Goal: Transaction & Acquisition: Purchase product/service

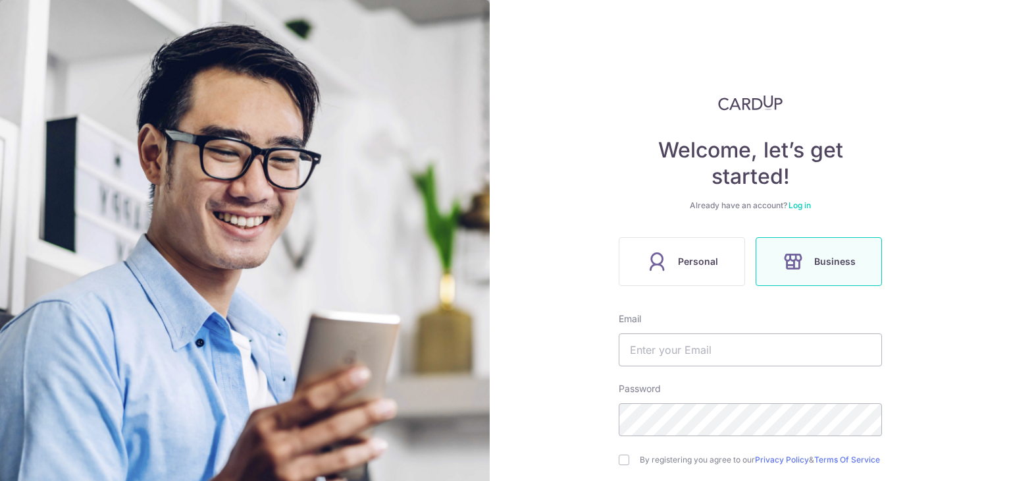
scroll to position [68, 0]
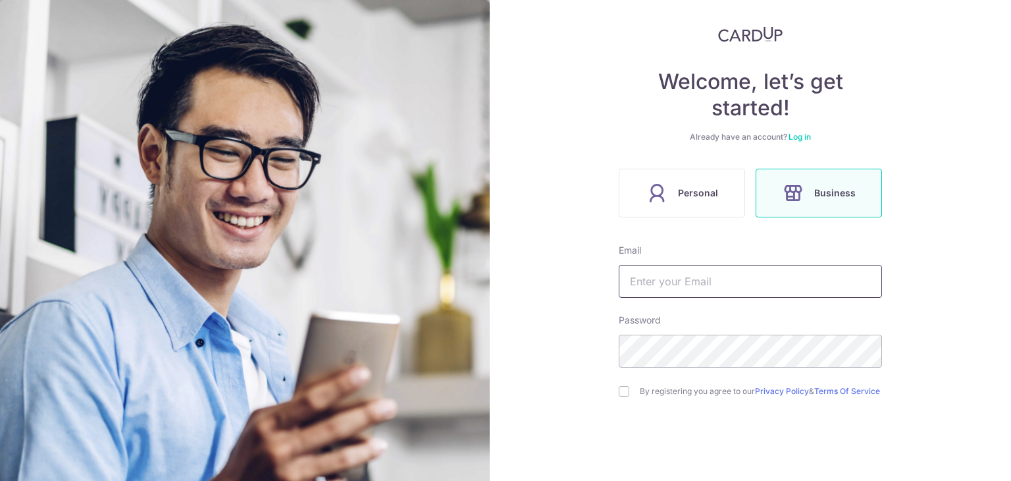
click at [656, 283] on input "text" at bounding box center [750, 281] width 263 height 33
type input "HABAGLOBE@GMAIL.COM"
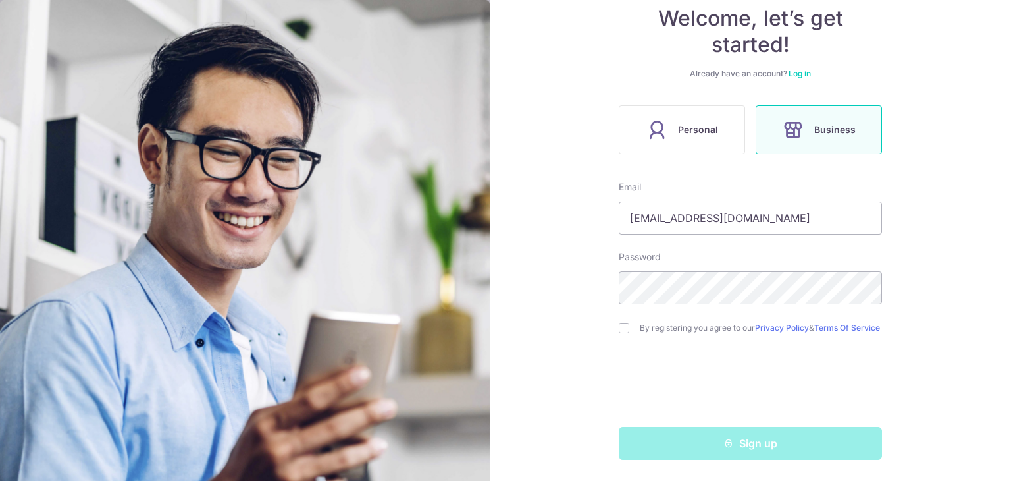
click at [624, 330] on input "checkbox" at bounding box center [624, 328] width 11 height 11
checkbox input "true"
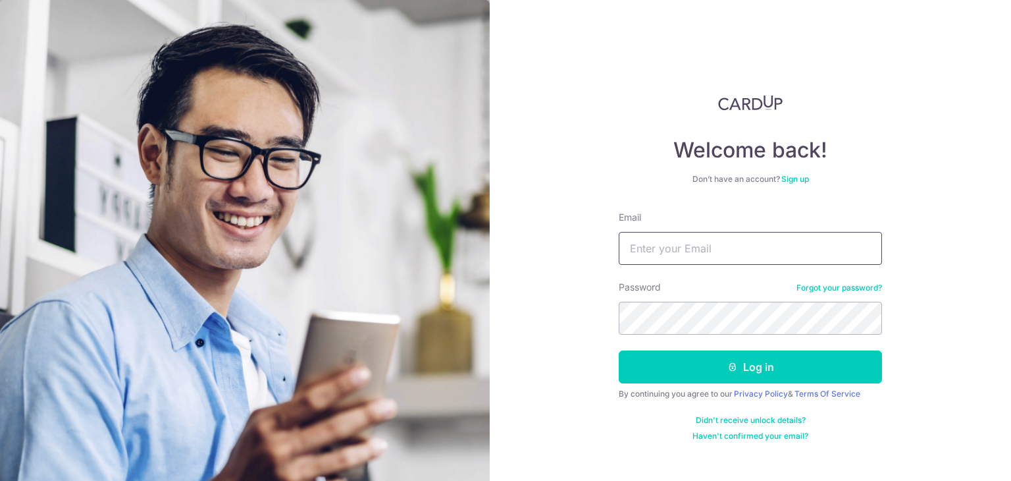
click at [664, 250] on input "Email" at bounding box center [750, 248] width 263 height 33
type input "HABAGLOBE@GMAIL.COM"
click at [619, 350] on button "Log in" at bounding box center [750, 366] width 263 height 33
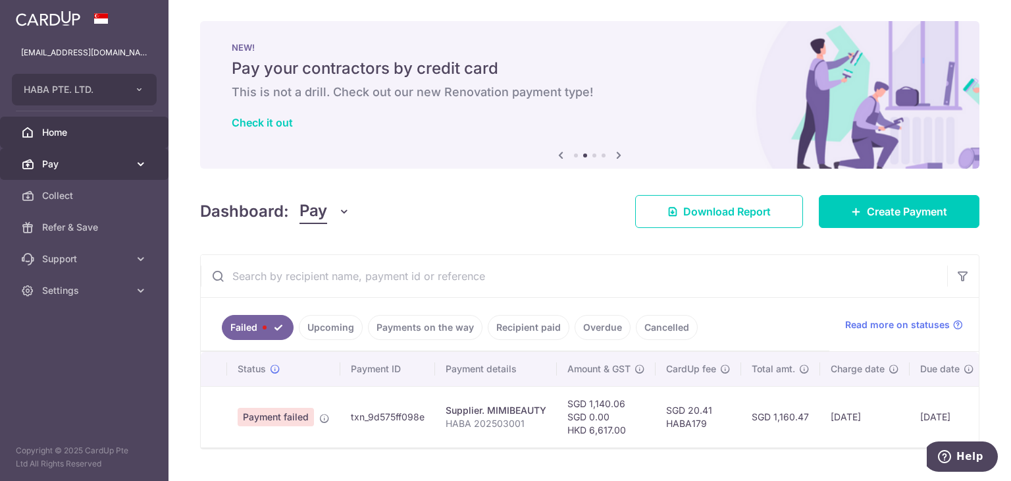
click at [92, 163] on span "Pay" at bounding box center [85, 163] width 87 height 13
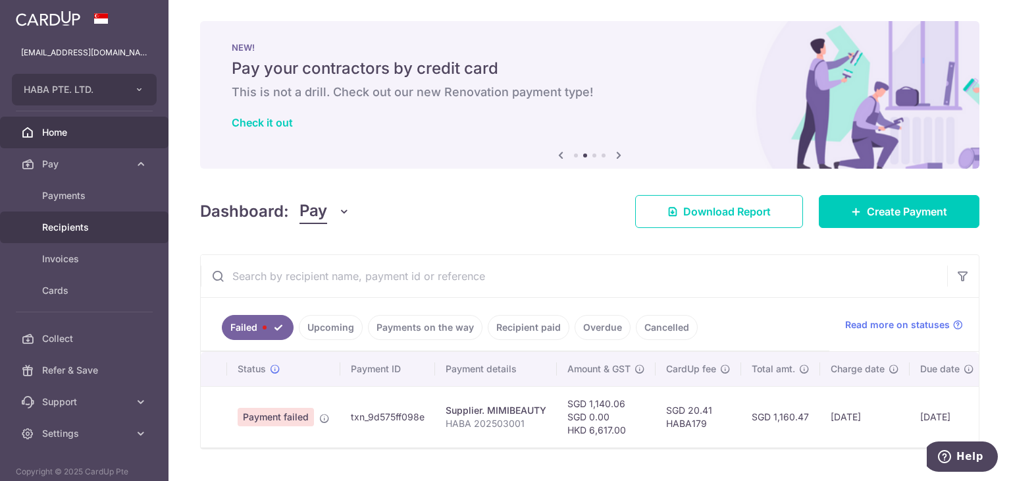
click at [63, 227] on span "Recipients" at bounding box center [85, 227] width 87 height 13
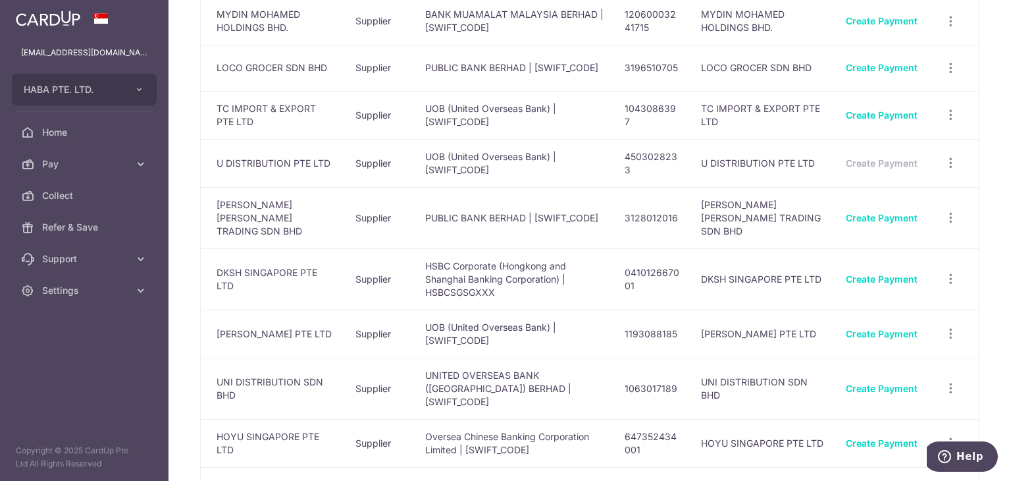
scroll to position [165, 0]
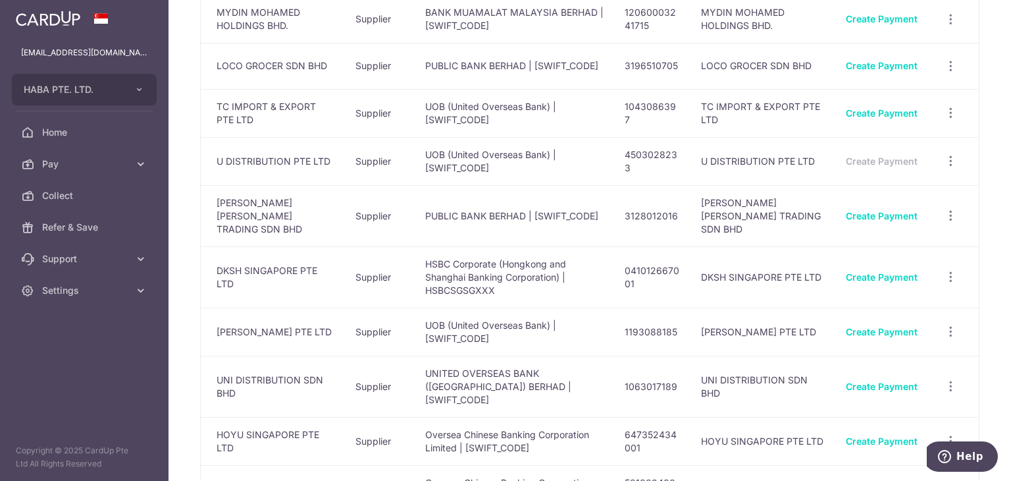
click at [867, 217] on td "Create Payment" at bounding box center [882, 215] width 93 height 61
click at [871, 211] on link "Create Payment" at bounding box center [882, 215] width 72 height 11
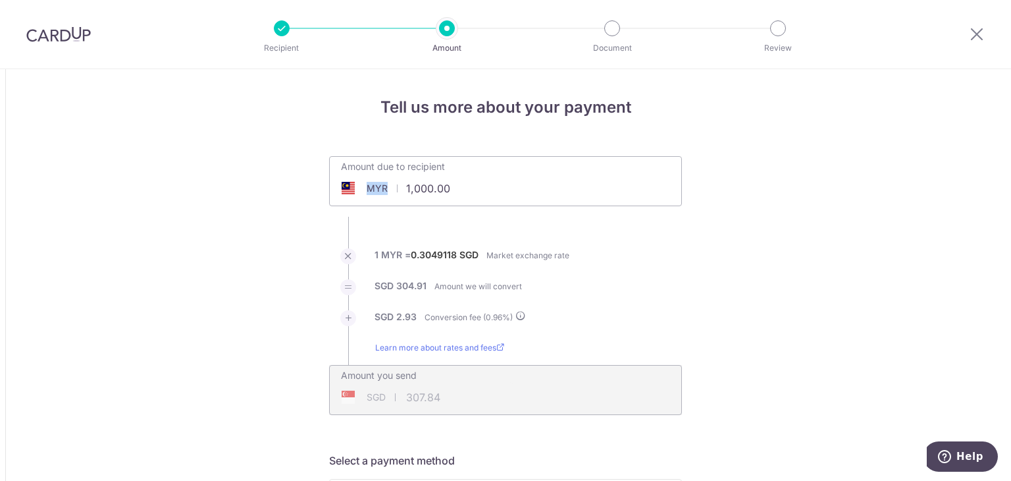
drag, startPoint x: 472, startPoint y: 164, endPoint x: 453, endPoint y: 180, distance: 25.2
click at [453, 180] on div "Amount due to recipient MYR 1,000.00 1000" at bounding box center [431, 172] width 203 height 31
click at [453, 180] on input "1,000.00" at bounding box center [431, 188] width 203 height 30
click at [659, 299] on li "SGD 304.91 Amount we will convert" at bounding box center [505, 294] width 353 height 31
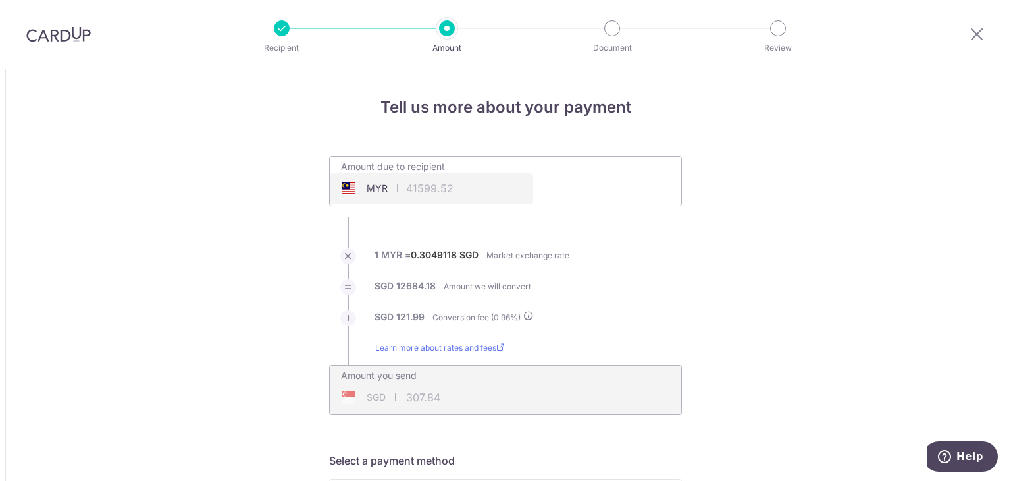
type input "41,599.52"
type input "12,806.17"
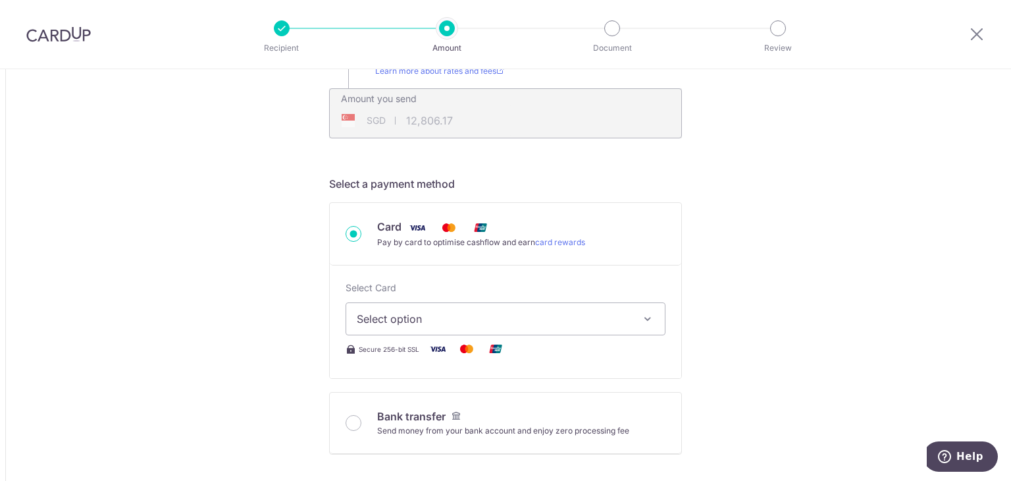
scroll to position [279, 0]
click at [466, 304] on button "Select option" at bounding box center [506, 316] width 320 height 33
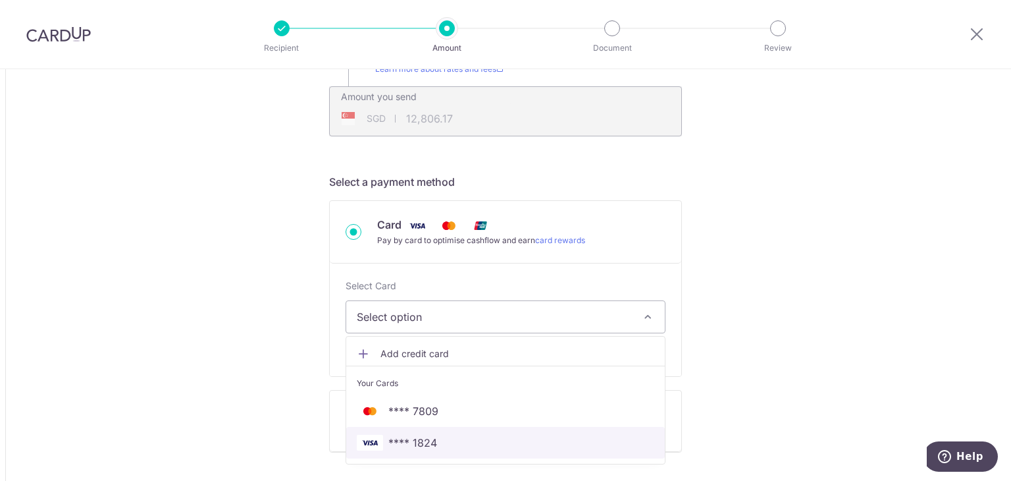
click at [414, 439] on span "**** 1824" at bounding box center [413, 443] width 49 height 16
type input "41,599.52"
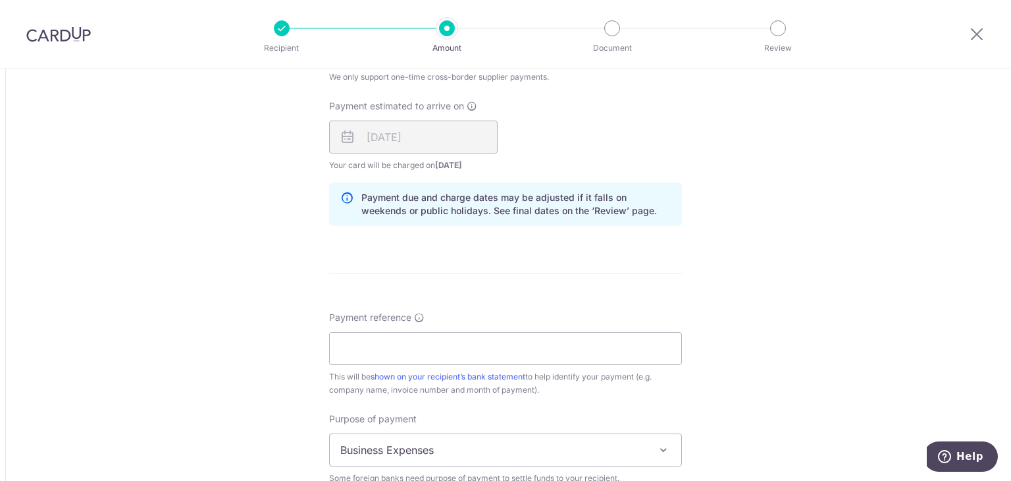
scroll to position [930, 0]
click at [398, 347] on input "Payment reference" at bounding box center [505, 347] width 353 height 33
type input "HABA 2506001"
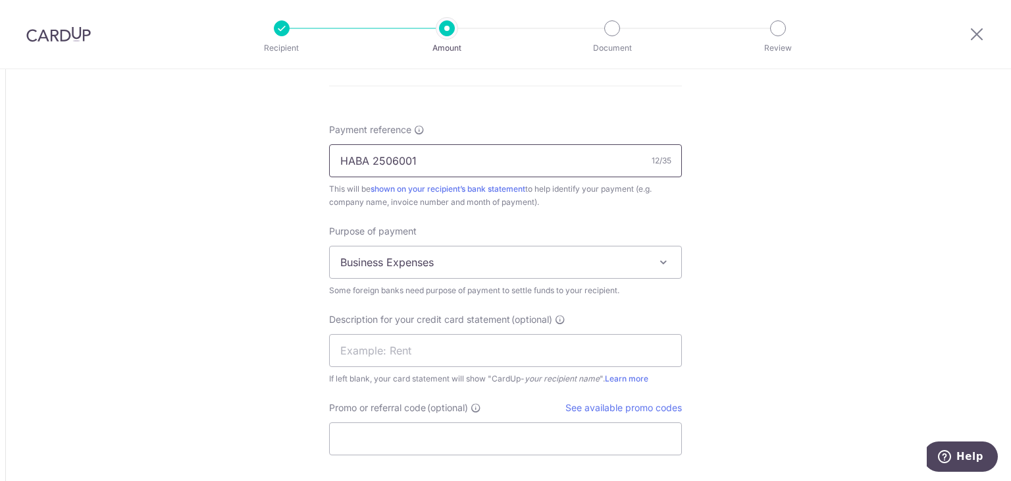
scroll to position [1125, 0]
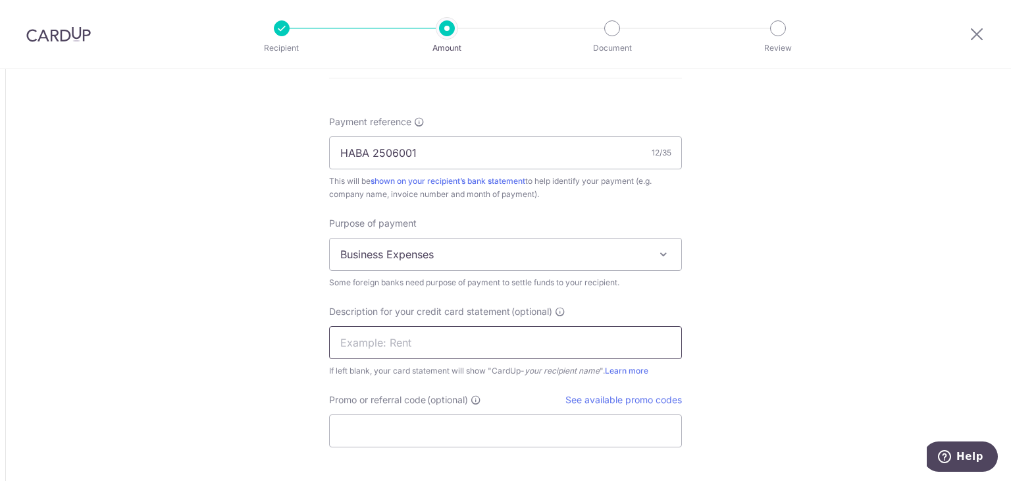
click at [454, 342] on input "text" at bounding box center [505, 342] width 353 height 33
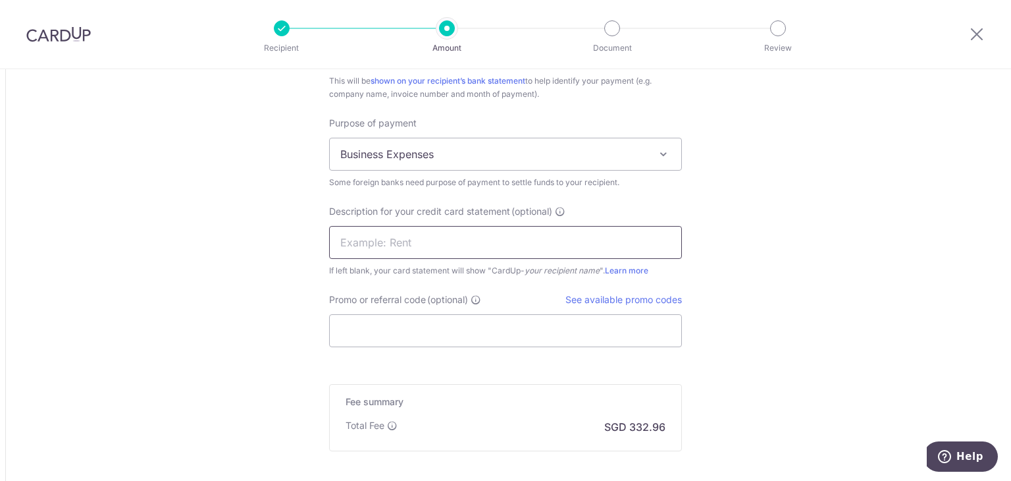
scroll to position [1230, 0]
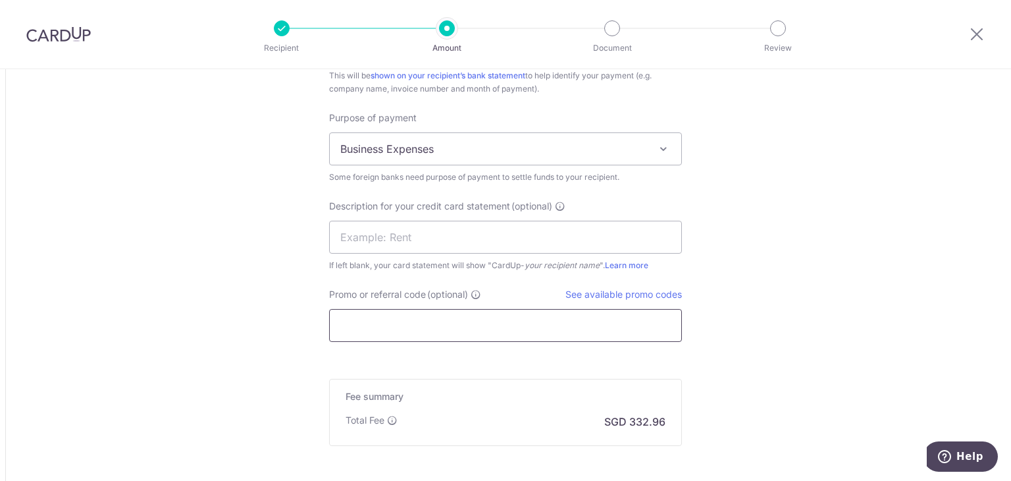
click at [431, 313] on input "Promo or referral code (optional)" at bounding box center [505, 325] width 353 height 33
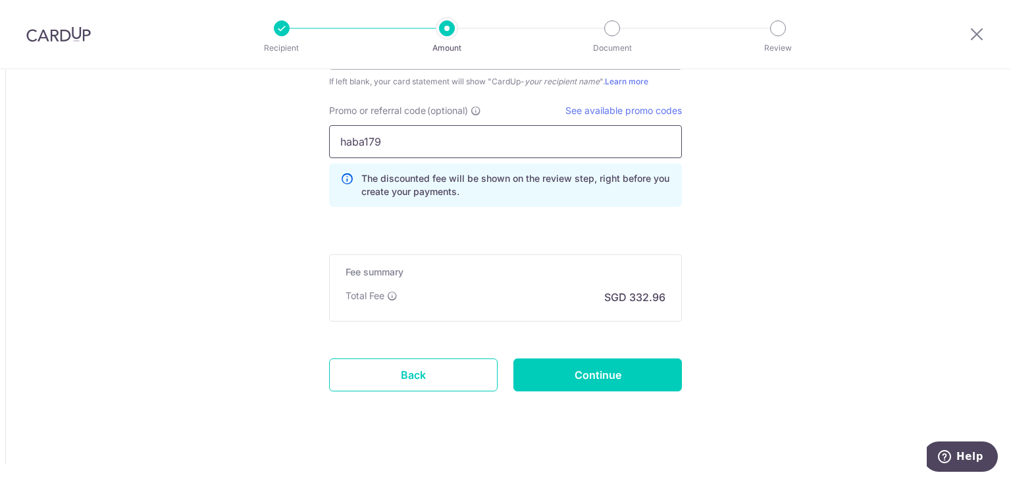
scroll to position [1415, 0]
type input "haba179"
click at [624, 372] on input "Continue" at bounding box center [598, 374] width 169 height 33
type input "Create Schedule"
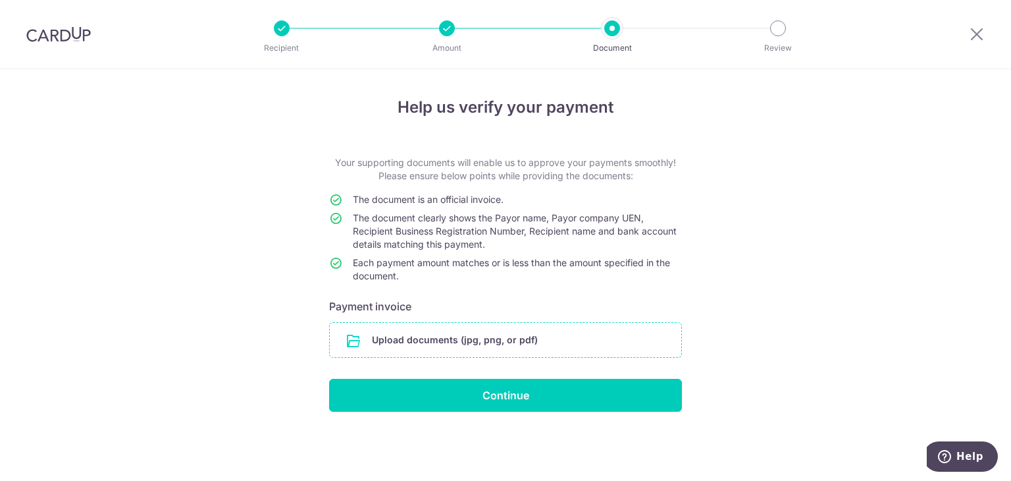
click at [448, 342] on input "file" at bounding box center [506, 340] width 352 height 34
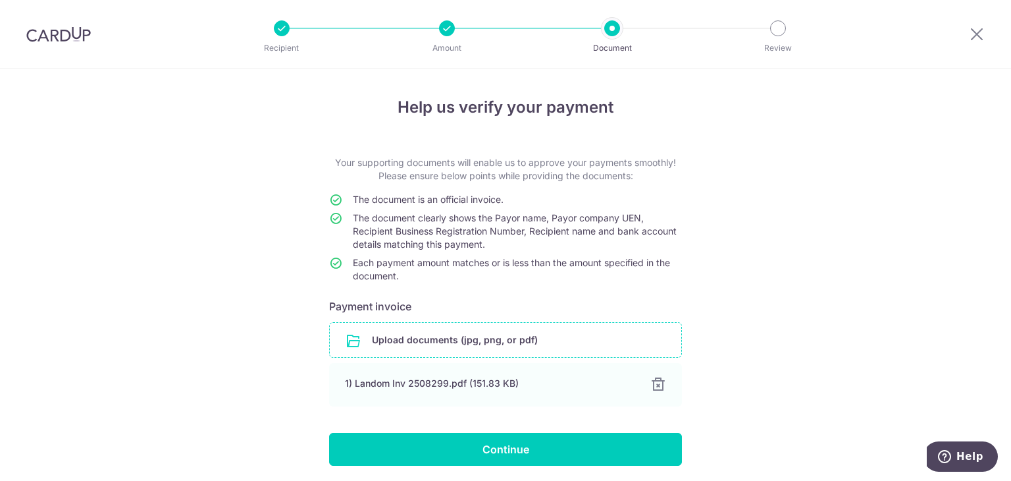
scroll to position [15, 0]
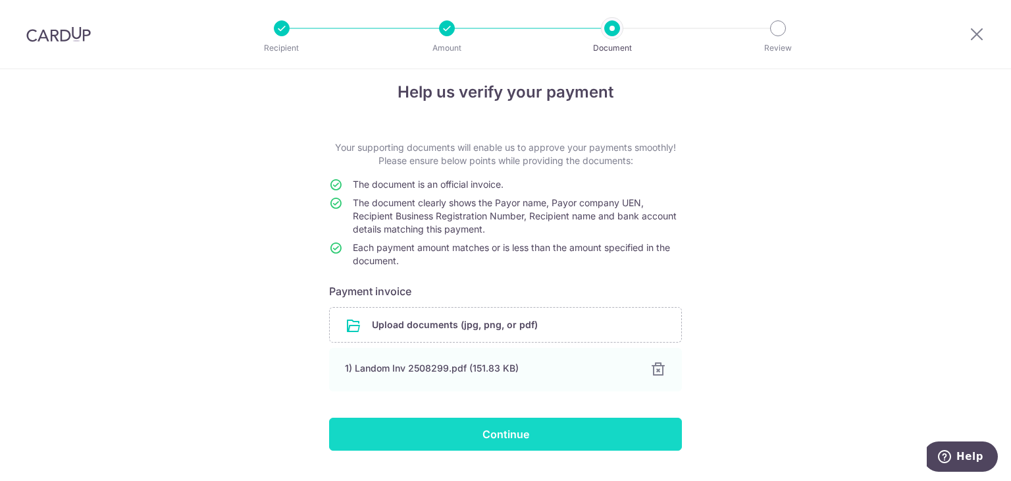
click at [524, 422] on input "Continue" at bounding box center [505, 434] width 353 height 33
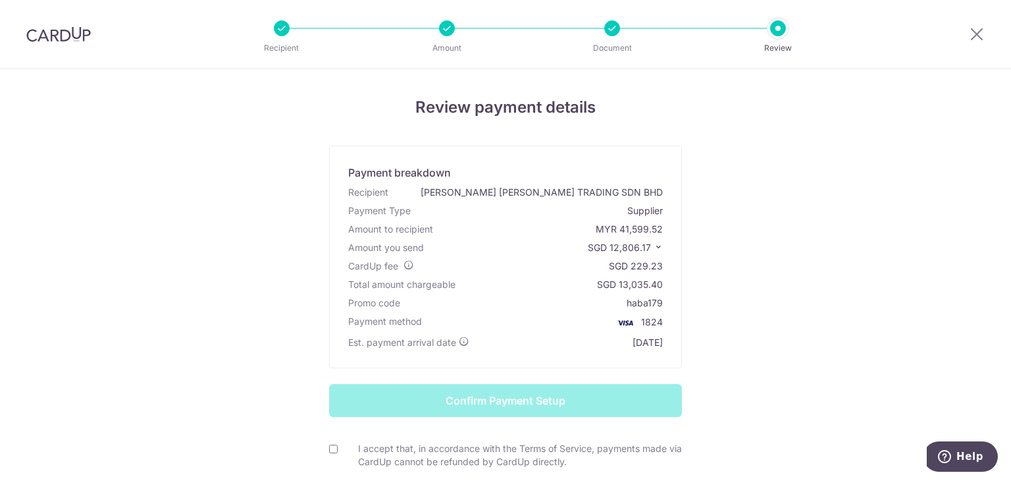
click at [212, 237] on div "Review payment details Payment breakdown Recipient [PERSON_NAME] [PERSON_NAME] …" at bounding box center [506, 326] width 770 height 463
click at [988, 40] on div at bounding box center [977, 34] width 68 height 68
click at [975, 31] on icon at bounding box center [977, 34] width 16 height 16
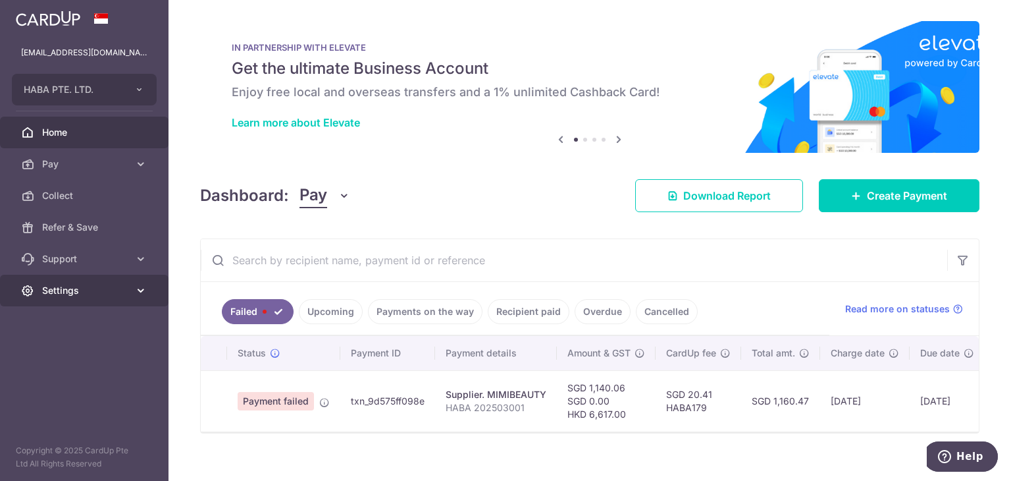
click at [109, 280] on link "Settings" at bounding box center [84, 291] width 169 height 32
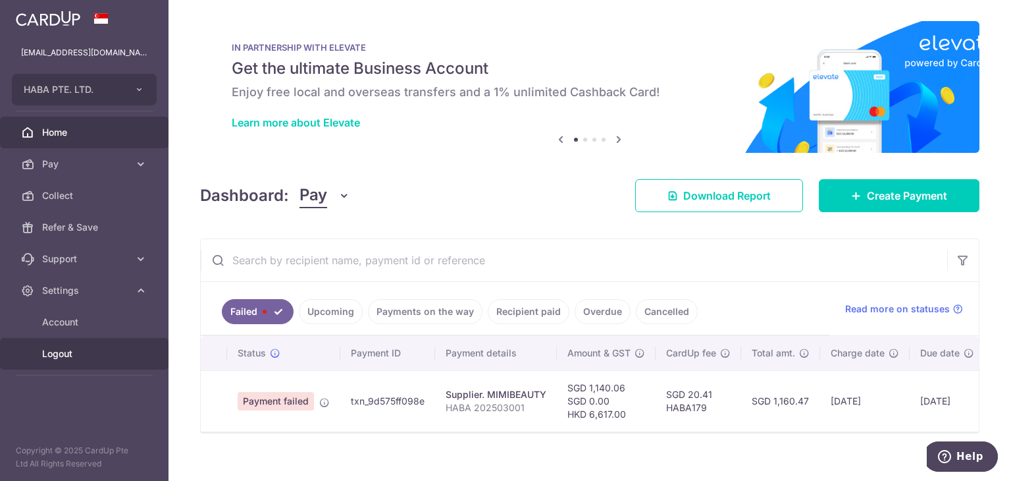
click at [56, 351] on span "Logout" at bounding box center [85, 353] width 87 height 13
